Goal: Check status: Check status

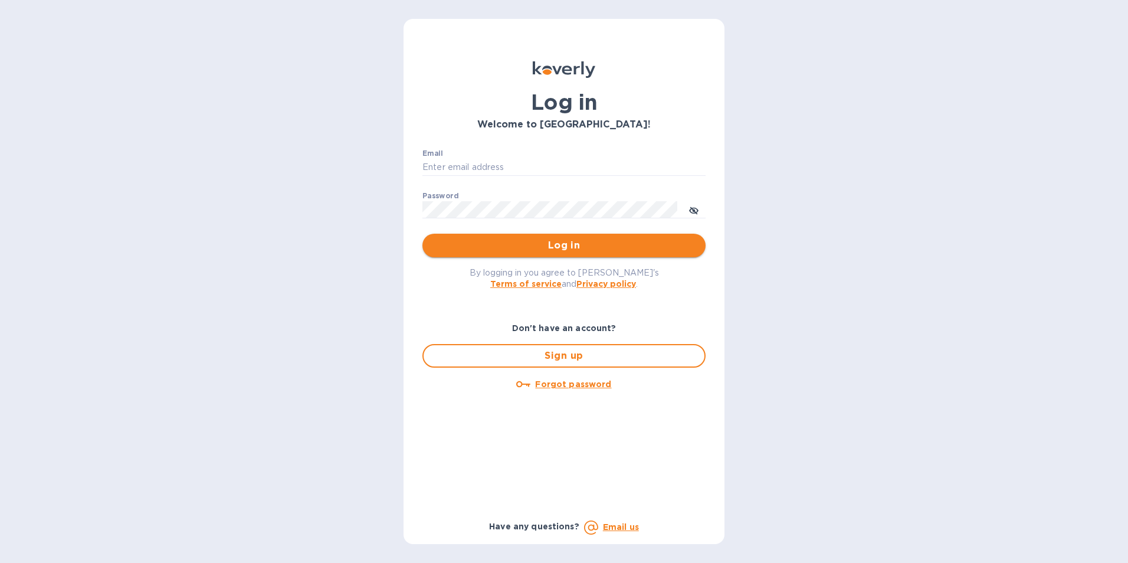
type input "[EMAIL_ADDRESS][DOMAIN_NAME]"
click at [515, 250] on span "Log in" at bounding box center [564, 245] width 264 height 14
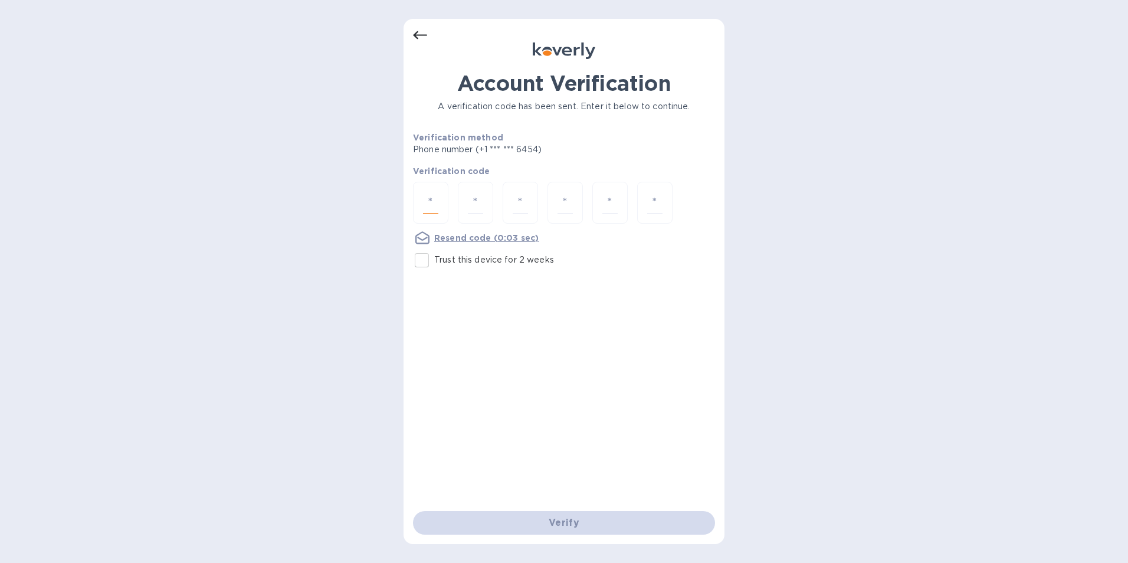
click at [435, 196] on input "number" at bounding box center [430, 203] width 15 height 22
type input "2"
type input "6"
type input "4"
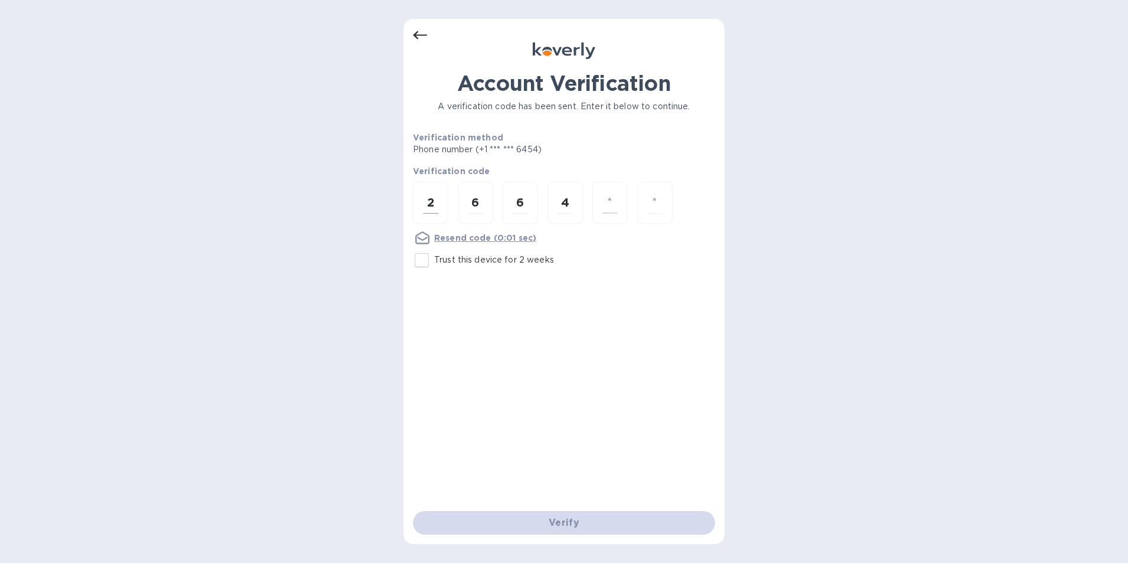
type input "7"
type input "4"
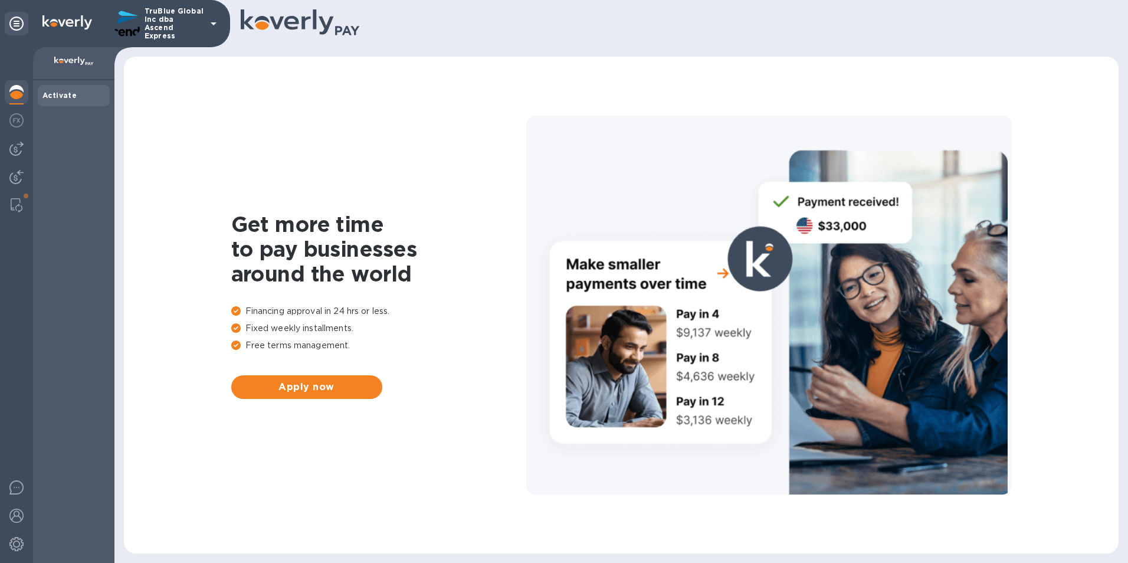
click at [69, 61] on img at bounding box center [74, 61] width 40 height 9
click at [16, 179] on img at bounding box center [16, 177] width 14 height 14
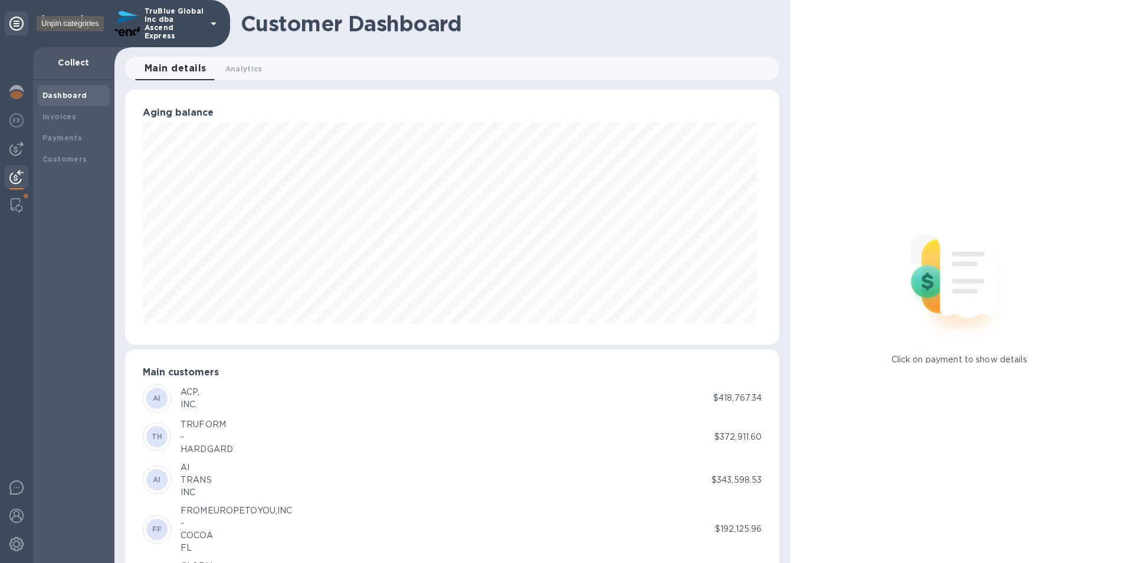
click at [25, 20] on div at bounding box center [17, 24] width 24 height 24
click at [7, 90] on div at bounding box center [17, 93] width 24 height 26
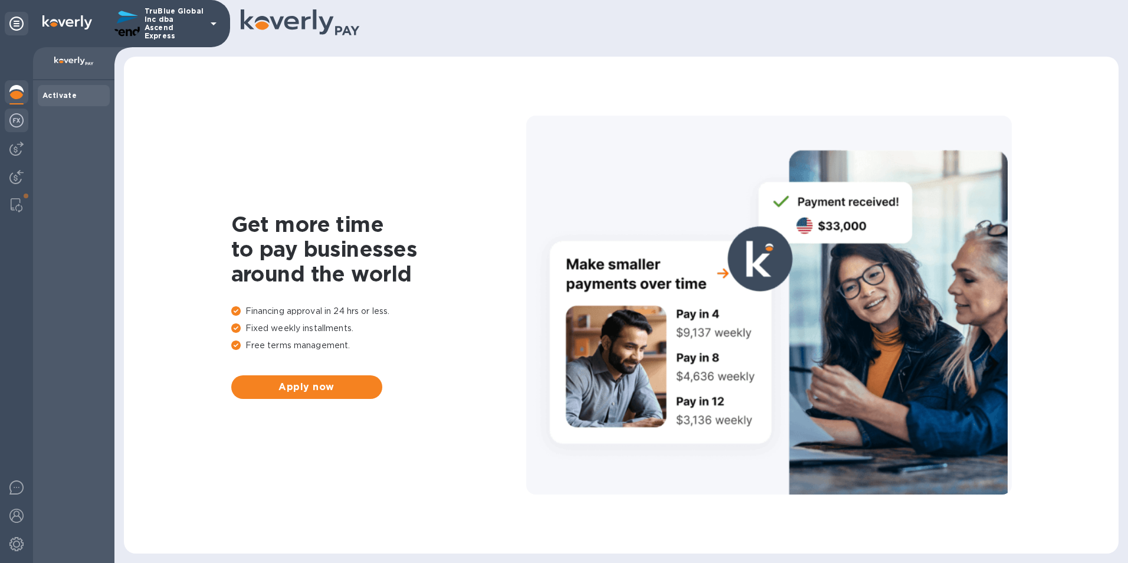
click at [19, 121] on img at bounding box center [16, 120] width 14 height 14
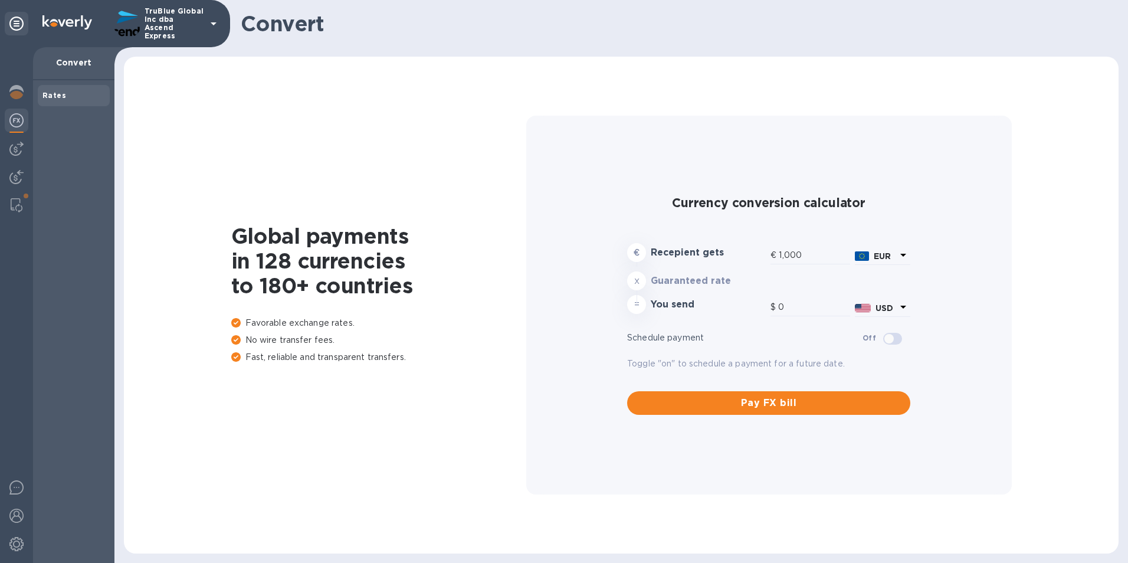
type input "1,174.46"
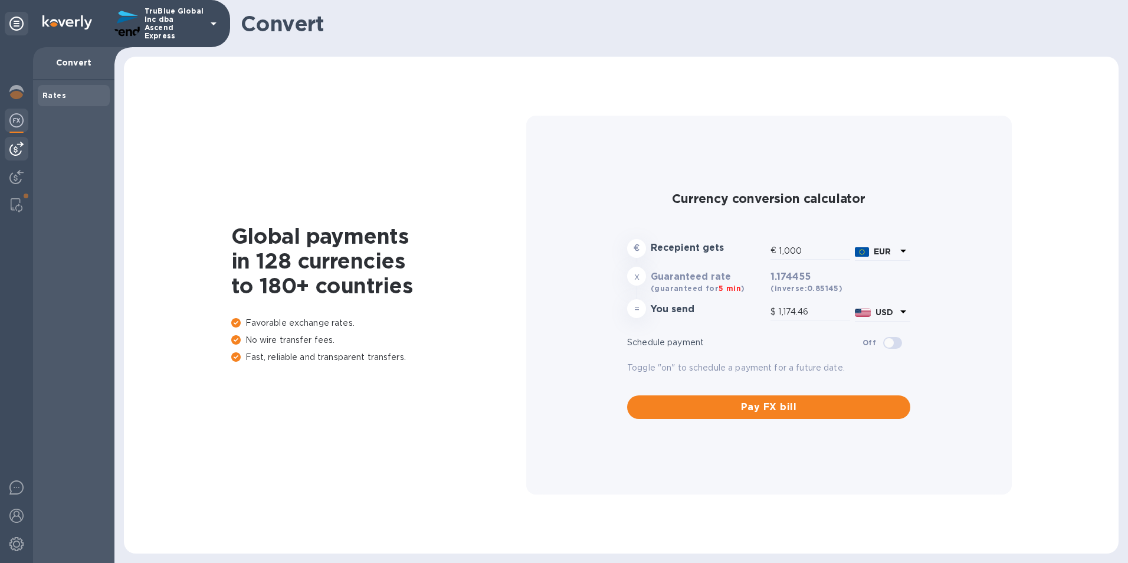
click at [22, 146] on img at bounding box center [16, 149] width 14 height 14
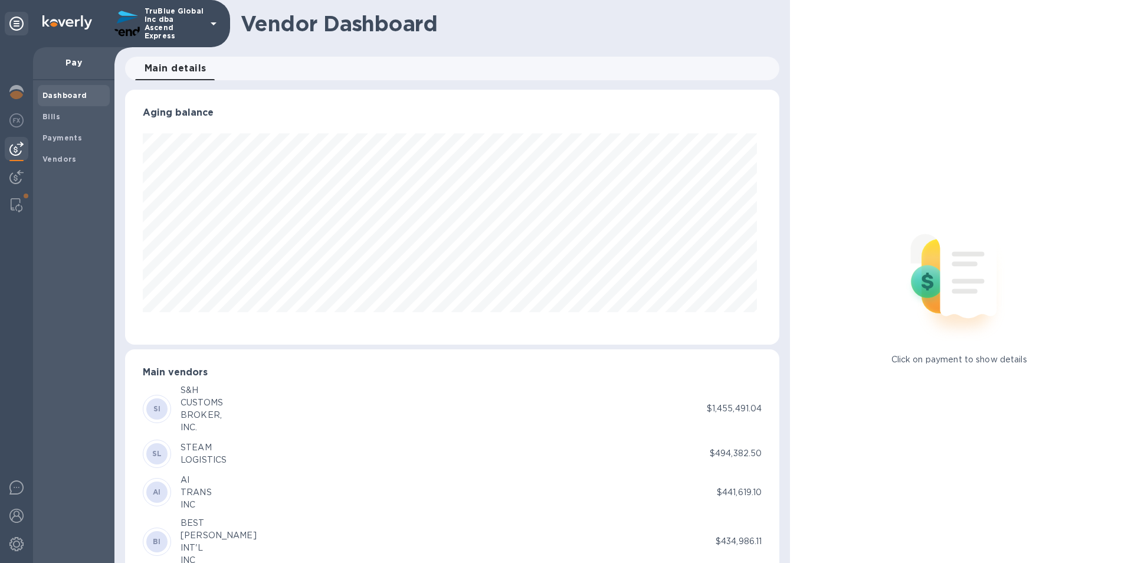
scroll to position [255, 650]
click at [61, 135] on b "Payments" at bounding box center [62, 137] width 40 height 9
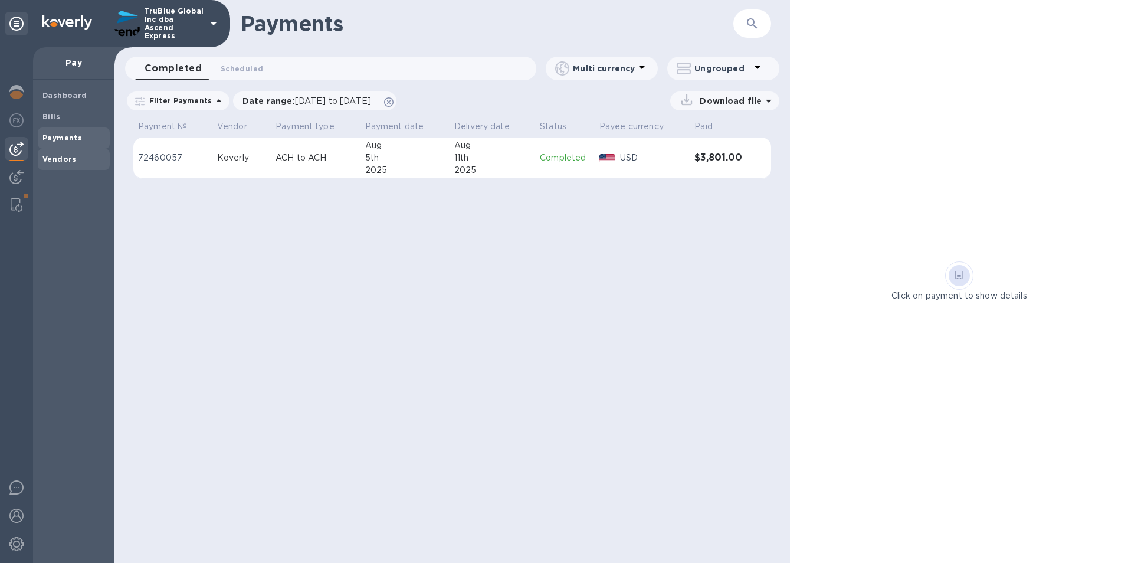
click at [69, 155] on b "Vendors" at bounding box center [59, 159] width 34 height 9
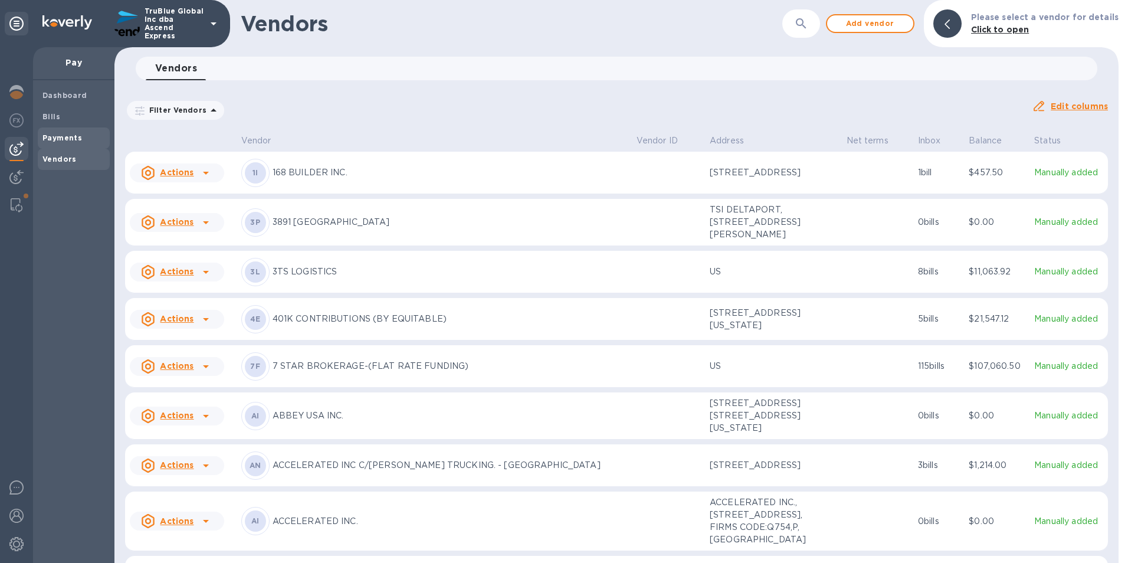
click at [71, 140] on b "Payments" at bounding box center [62, 137] width 40 height 9
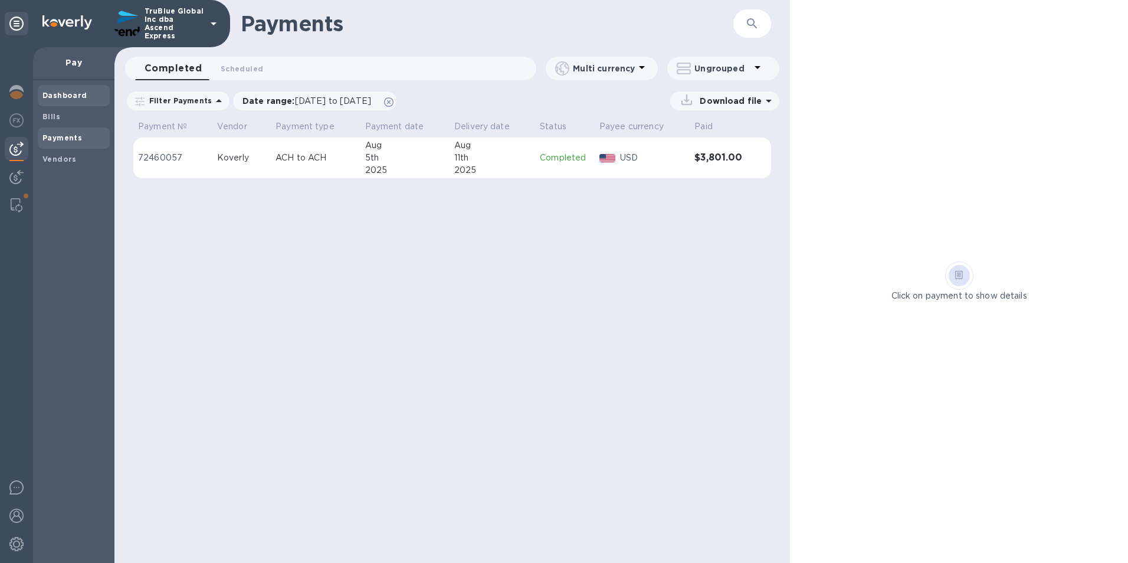
click at [63, 102] on div "Dashboard" at bounding box center [74, 95] width 72 height 21
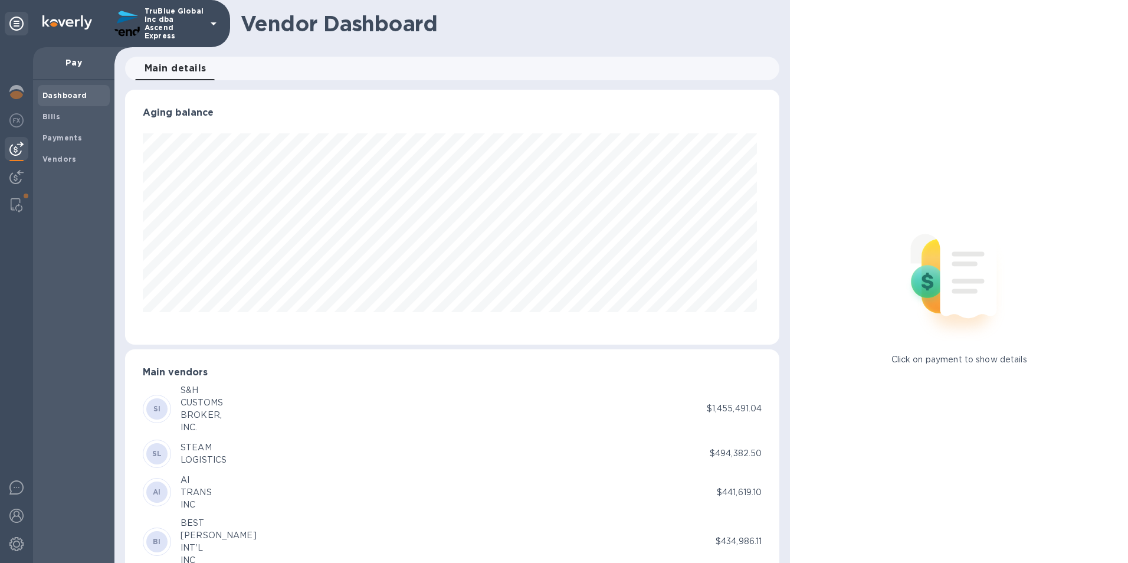
click at [182, 413] on div "BROKER," at bounding box center [201, 415] width 42 height 12
drag, startPoint x: 209, startPoint y: 410, endPoint x: 215, endPoint y: 406, distance: 7.2
click at [215, 406] on p "S&H CUSTOMS BROKER, INC." at bounding box center [201, 409] width 42 height 50
click at [681, 405] on div "SI S&H CUSTOMS BROKER, INC." at bounding box center [425, 409] width 564 height 50
click at [735, 408] on p "$1,455,491.04" at bounding box center [734, 408] width 55 height 12
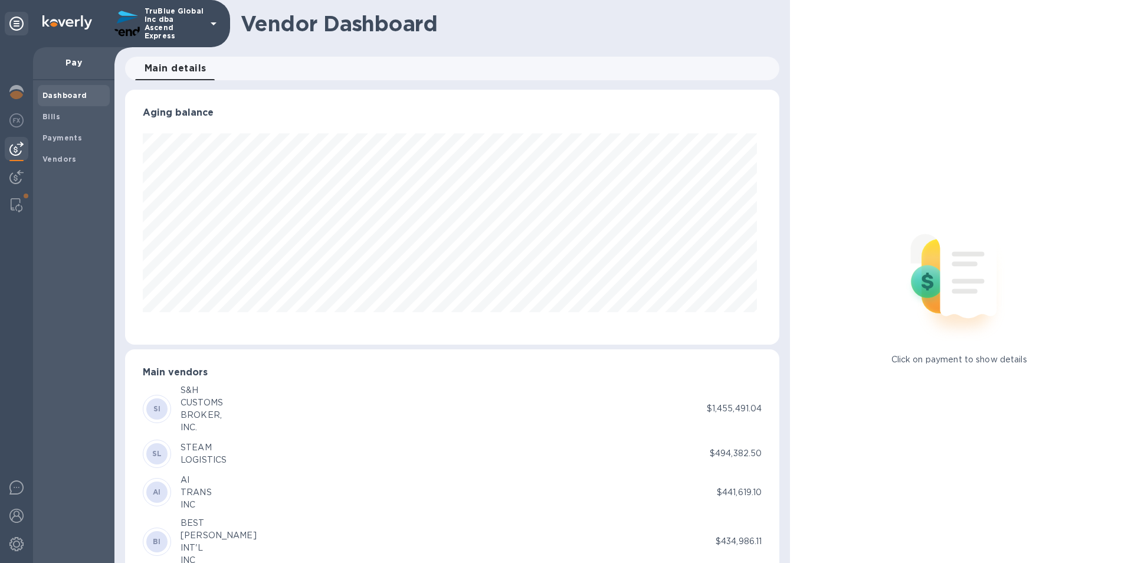
click at [922, 291] on img at bounding box center [959, 276] width 156 height 156
click at [692, 401] on div "SI S&H CUSTOMS BROKER, INC." at bounding box center [425, 409] width 564 height 50
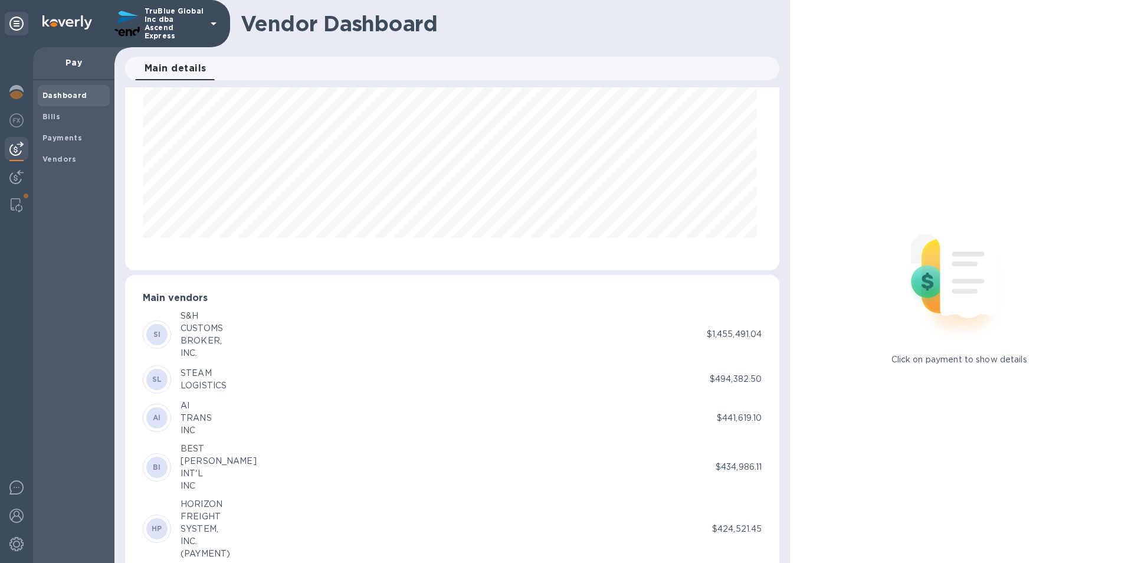
scroll to position [295, 0]
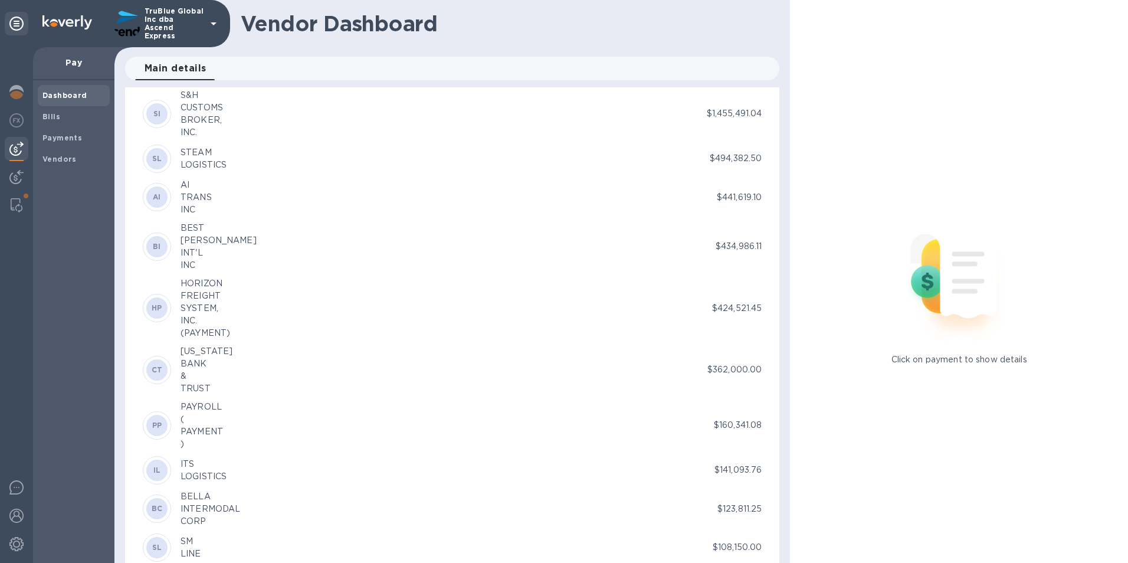
click at [207, 327] on div "(PAYMENT)" at bounding box center [205, 333] width 50 height 12
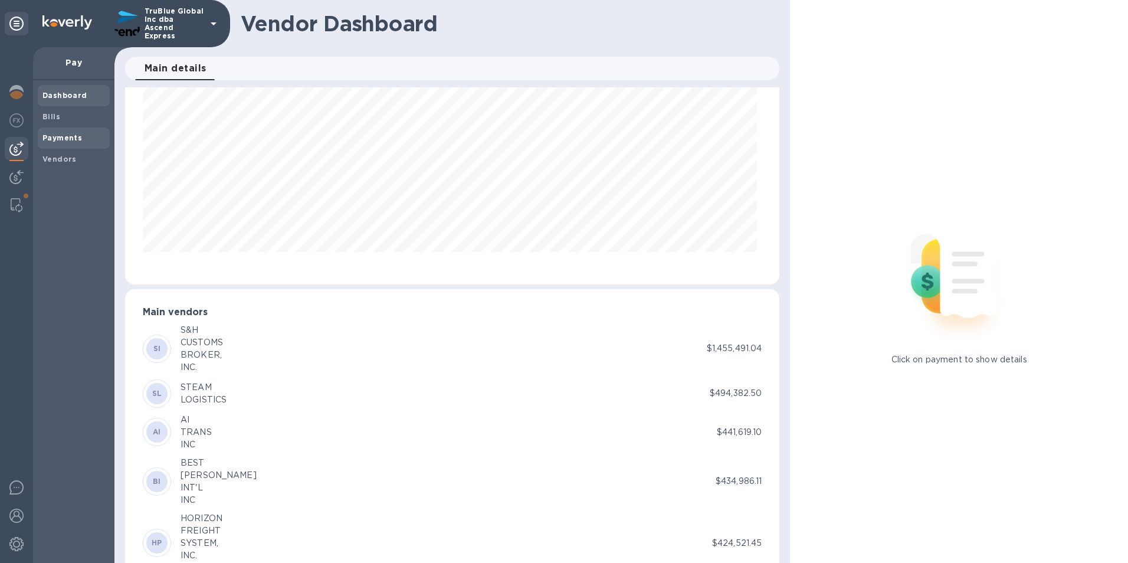
scroll to position [59, 0]
click at [57, 137] on b "Payments" at bounding box center [62, 137] width 40 height 9
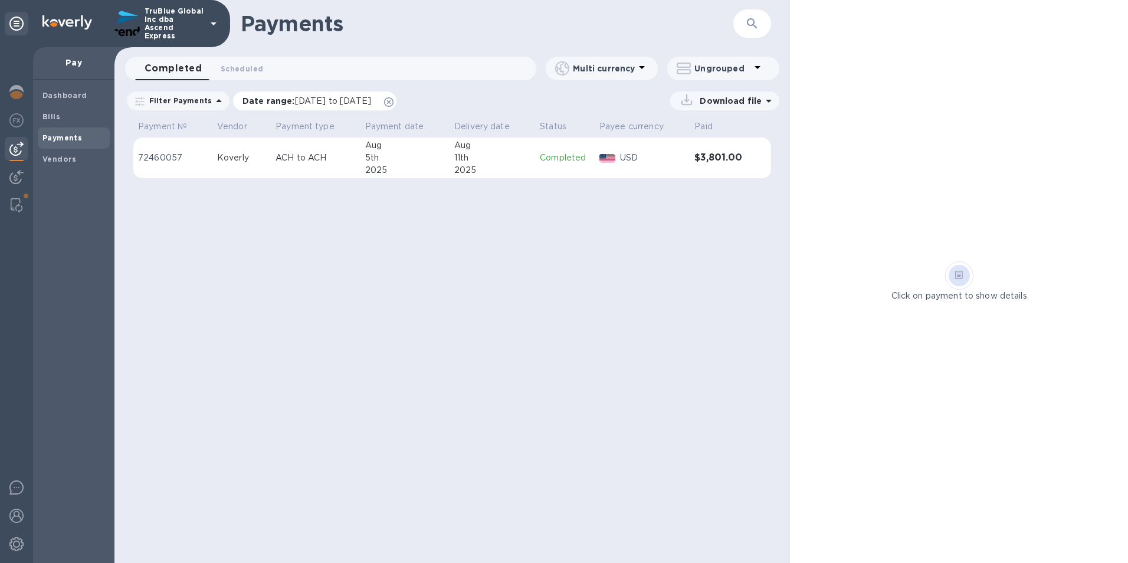
click at [270, 106] on p "Date range : [DATE] to [DATE]" at bounding box center [309, 101] width 134 height 12
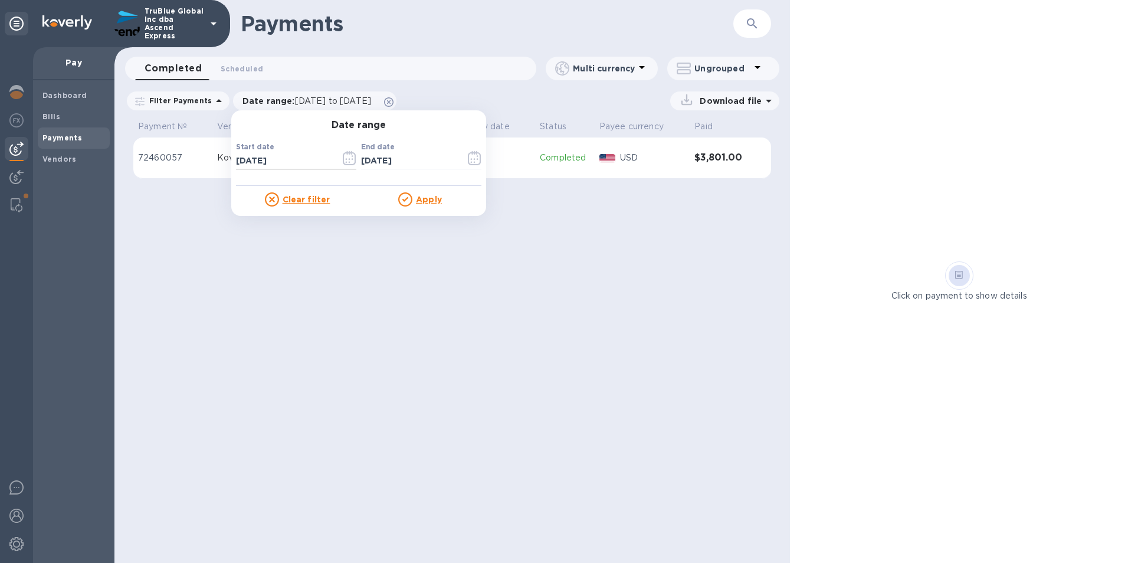
click at [268, 162] on input "[DATE]" at bounding box center [283, 161] width 95 height 18
click at [269, 281] on div "Payments ​ Completed 0 Scheduled 0 Multi currency Ungrouped Filter Payments Dat…" at bounding box center [451, 281] width 675 height 563
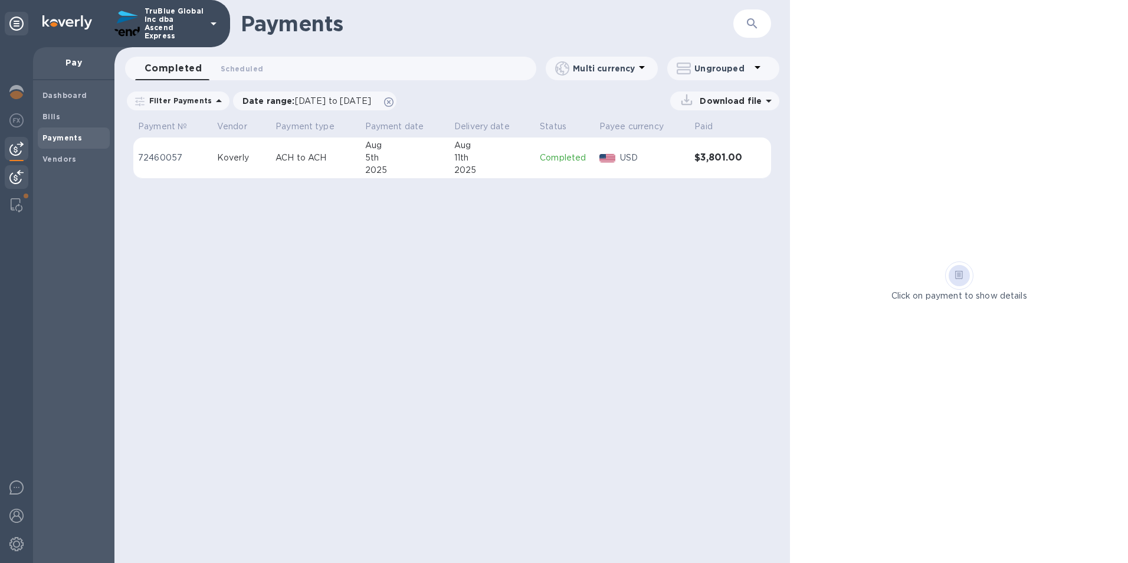
click at [18, 179] on img at bounding box center [16, 177] width 14 height 14
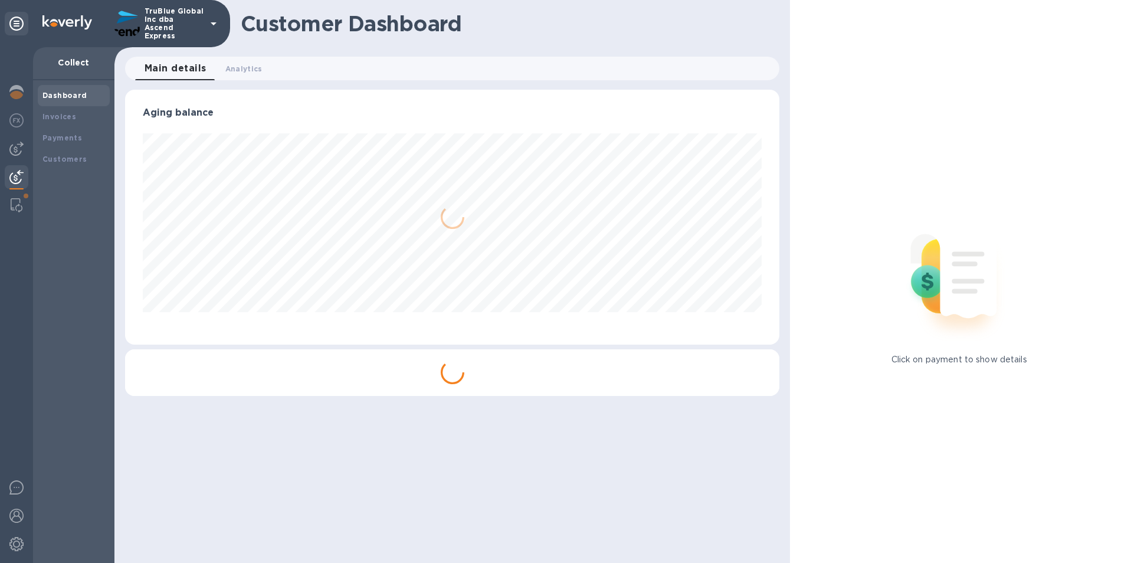
scroll to position [589524, 589129]
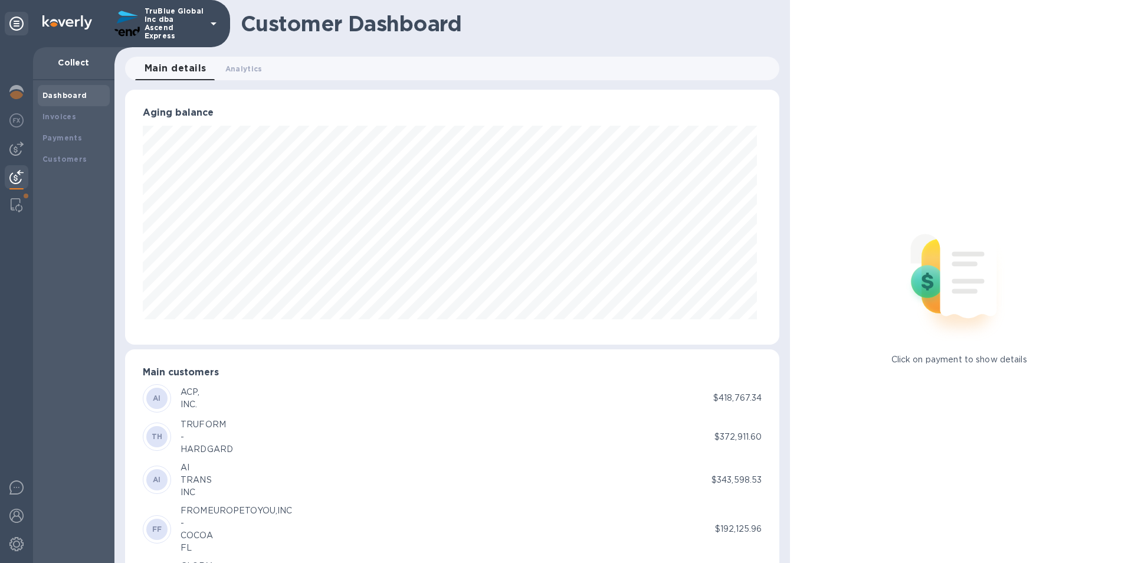
click at [76, 95] on b "Dashboard" at bounding box center [64, 95] width 45 height 9
click at [58, 139] on b "Payments" at bounding box center [62, 137] width 40 height 9
